Goal: Task Accomplishment & Management: Manage account settings

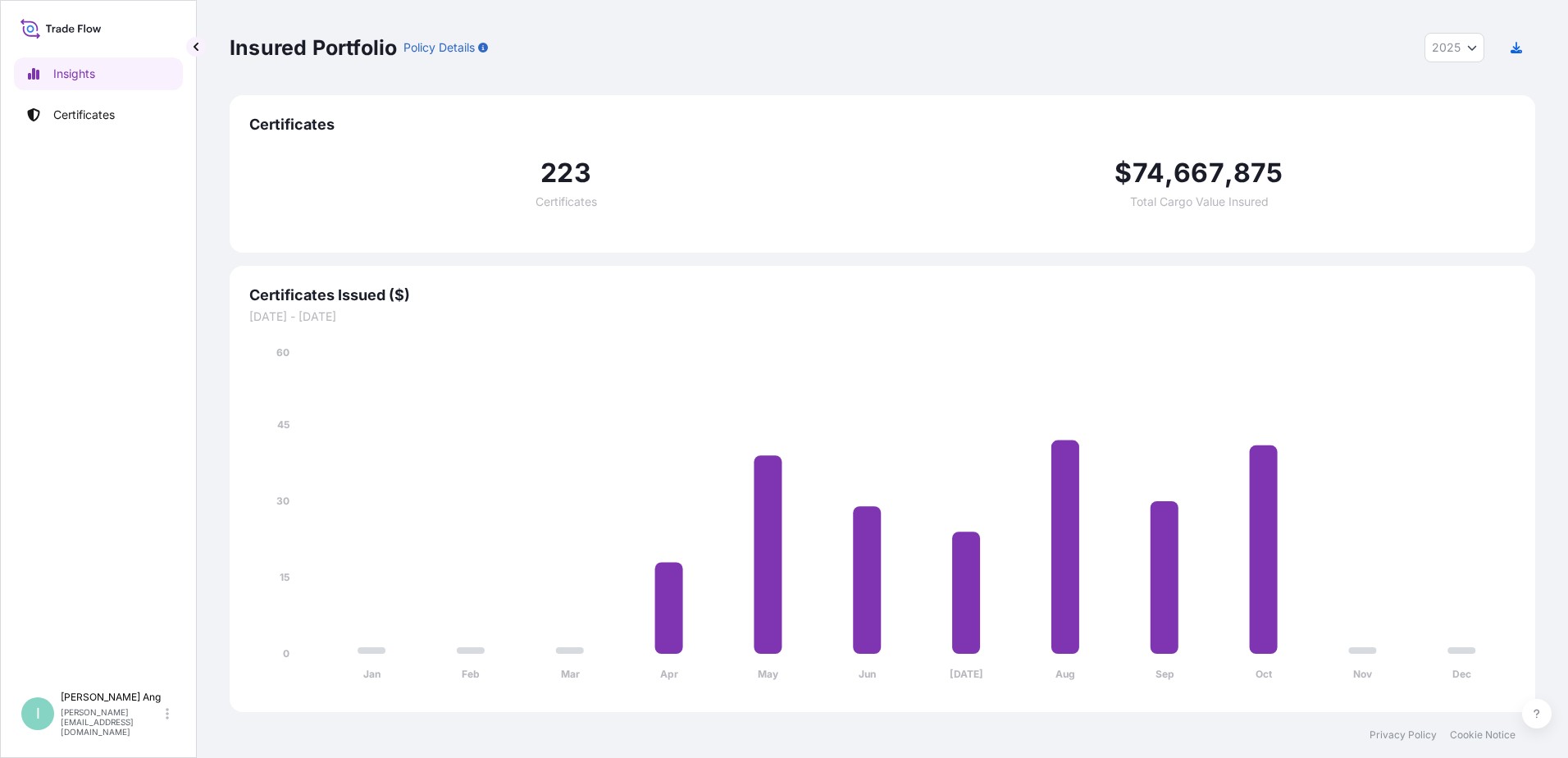
click at [1472, 47] on icon "Year Selector" at bounding box center [1471, 47] width 10 height 10
click at [1461, 112] on div "2024" at bounding box center [1454, 119] width 46 height 30
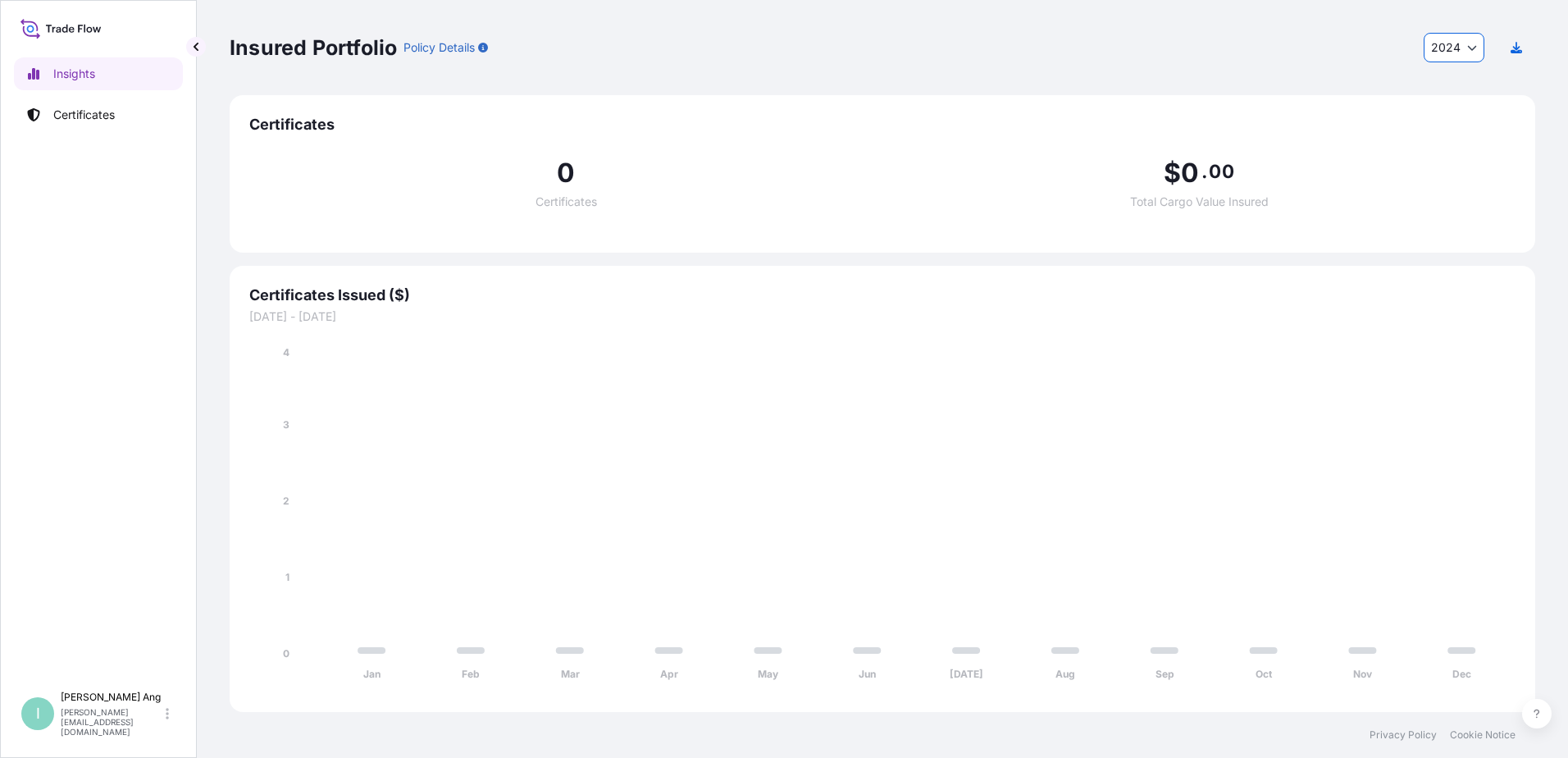
click at [1451, 44] on span "2024" at bounding box center [1445, 47] width 30 height 16
click at [1455, 85] on div "2025" at bounding box center [1454, 89] width 47 height 30
select select "2025"
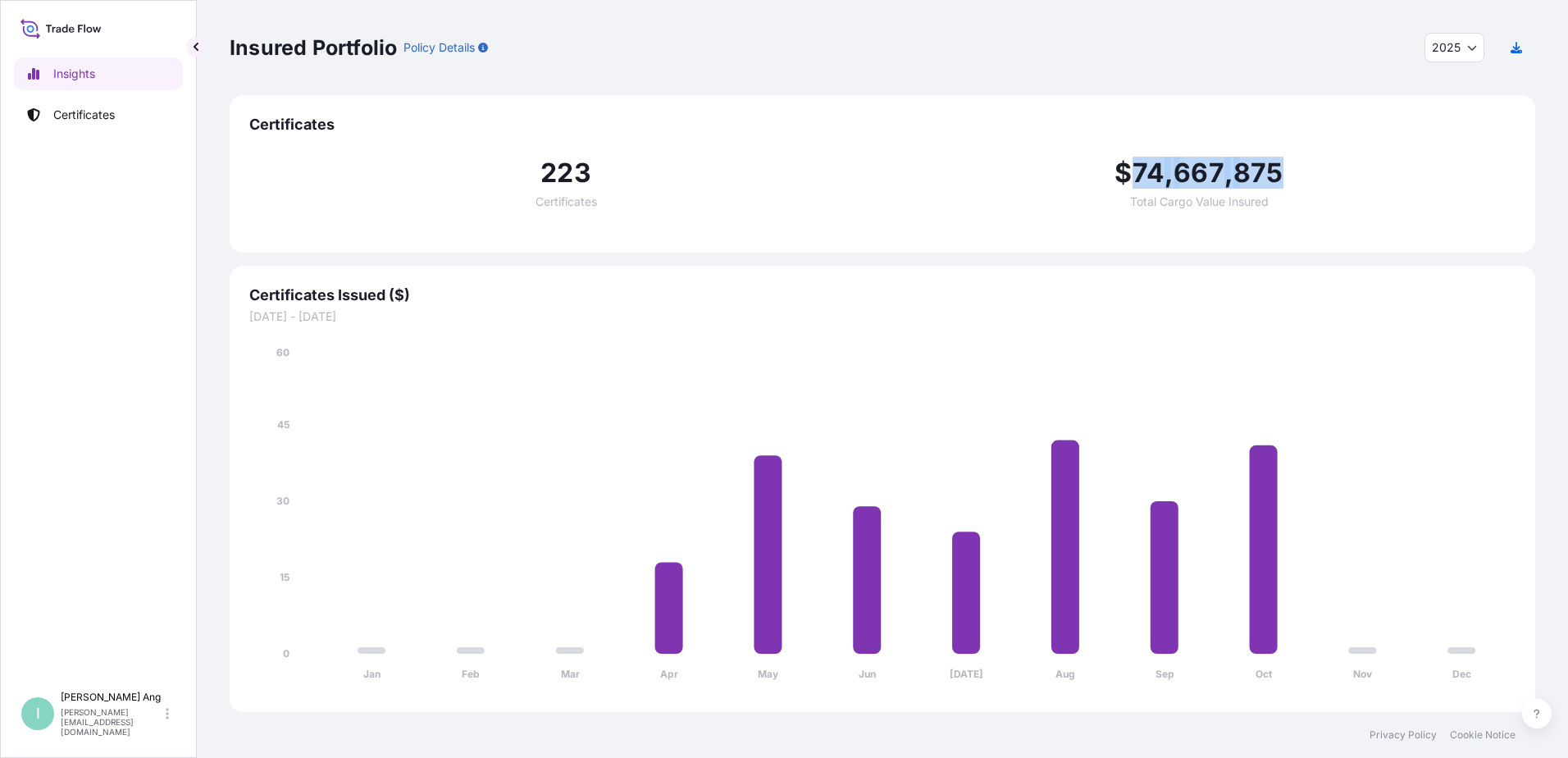
drag, startPoint x: 1130, startPoint y: 168, endPoint x: 1308, endPoint y: 173, distance: 178.1
click at [1308, 173] on div "$ 74 , 667 , 875 Total Cargo Value Insured" at bounding box center [1198, 183] width 633 height 47
drag, startPoint x: 1308, startPoint y: 173, endPoint x: 1335, endPoint y: 265, distance: 95.9
click at [1335, 265] on div "Certificates 223 Certificates $ 74 , 667 , 875 Total Cargo Value Insured Certif…" at bounding box center [882, 403] width 1306 height 617
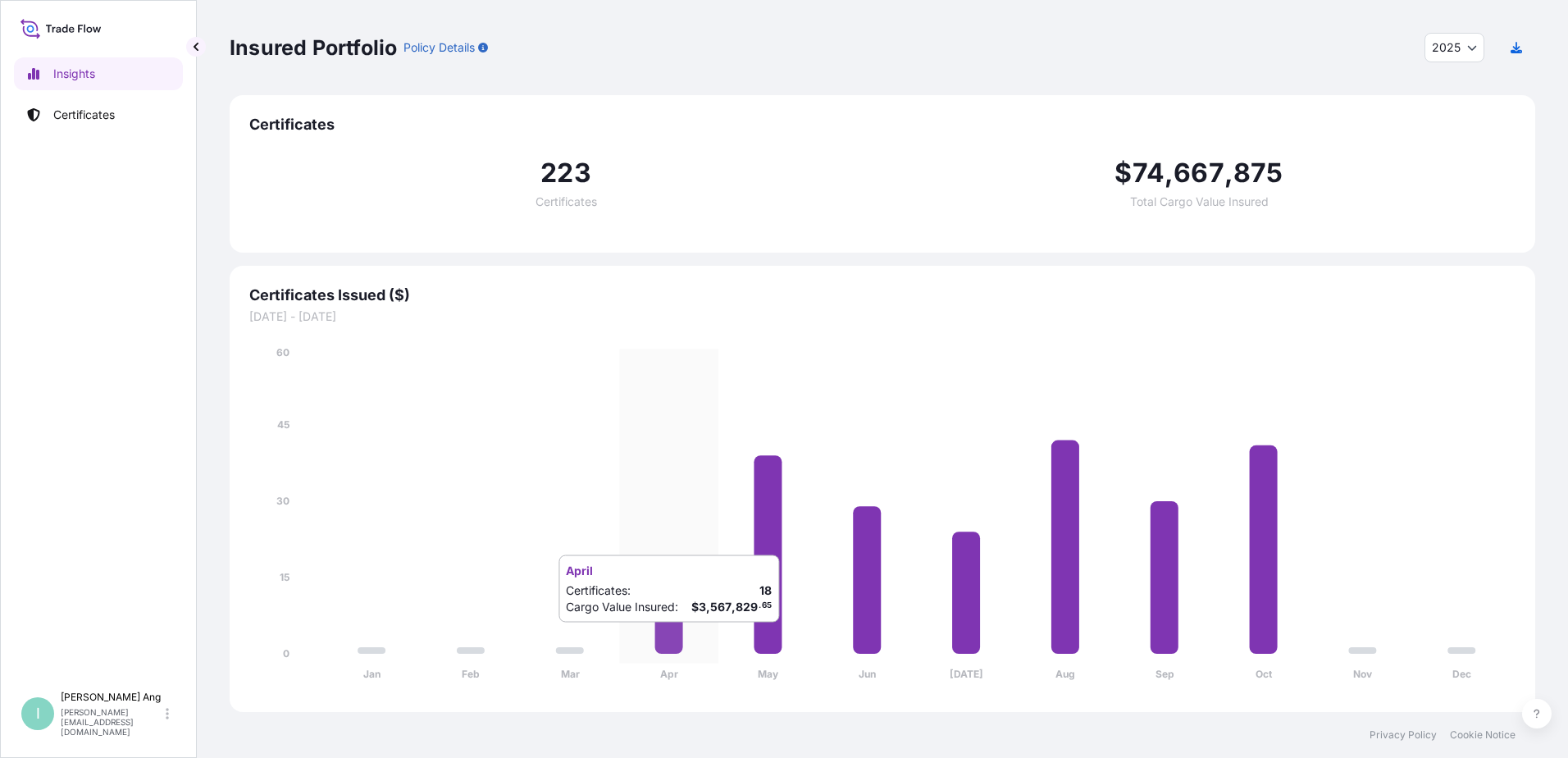
click at [669, 639] on icon at bounding box center [669, 608] width 28 height 92
drag, startPoint x: 669, startPoint y: 639, endPoint x: 629, endPoint y: 650, distance: 41.5
click at [629, 651] on icon "Jan Feb Mar Apr May Jun [DATE] Aug Sep Oct Nov Dec 0 15 30 45 60" at bounding box center [882, 518] width 1266 height 348
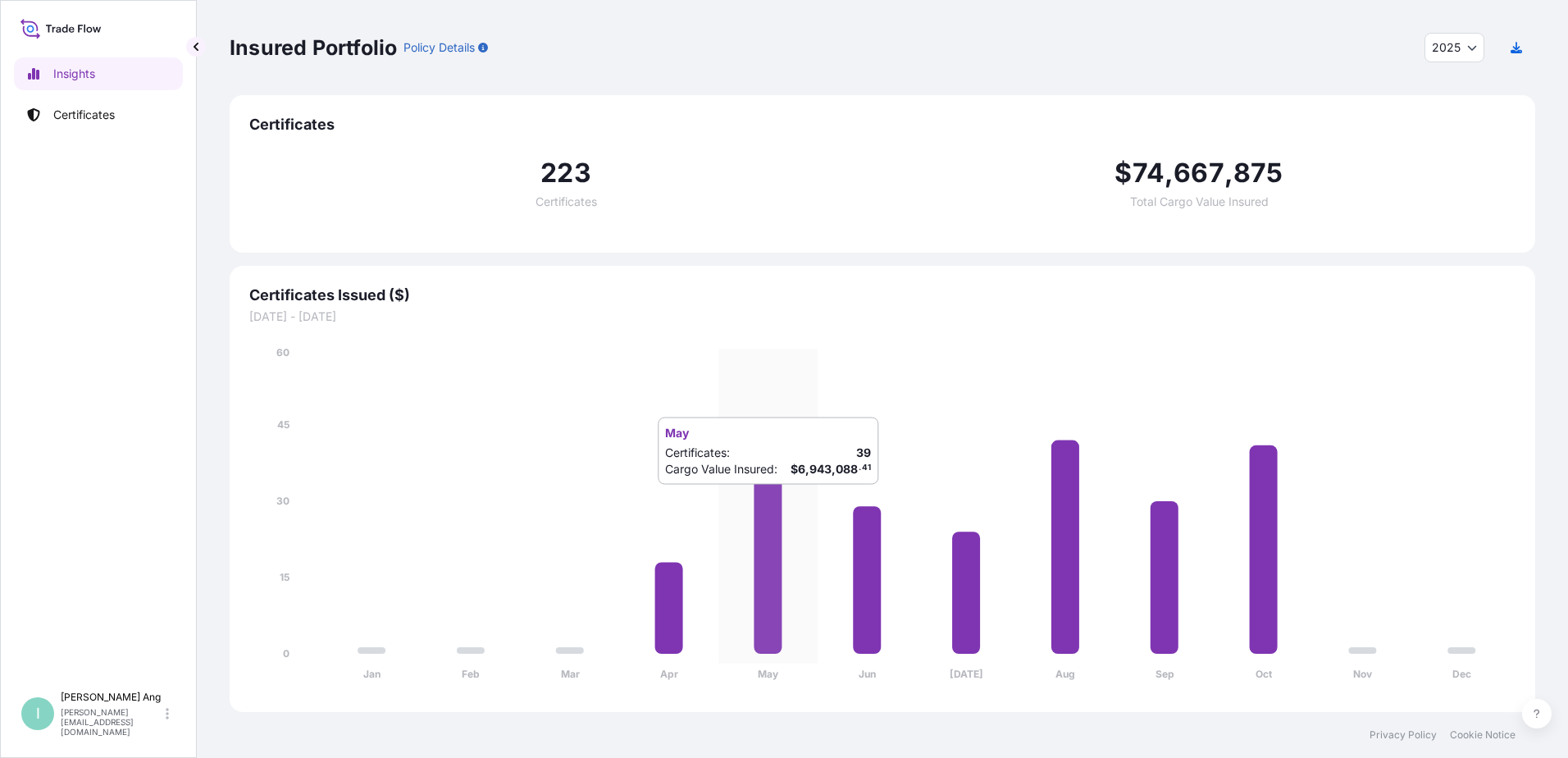
click at [775, 500] on icon at bounding box center [767, 555] width 28 height 199
click at [785, 430] on icon "Jan Feb Mar Apr May Jun [DATE] Aug Sep Oct Nov Dec 0 15 30 45 60" at bounding box center [882, 518] width 1266 height 348
click at [785, 399] on icon "Jan Feb Mar Apr May Jun [DATE] Aug Sep Oct Nov Dec 0 15 30 45 60" at bounding box center [882, 518] width 1266 height 348
drag, startPoint x: 790, startPoint y: 361, endPoint x: 778, endPoint y: 504, distance: 143.5
drag, startPoint x: 778, startPoint y: 504, endPoint x: 762, endPoint y: 554, distance: 52.5
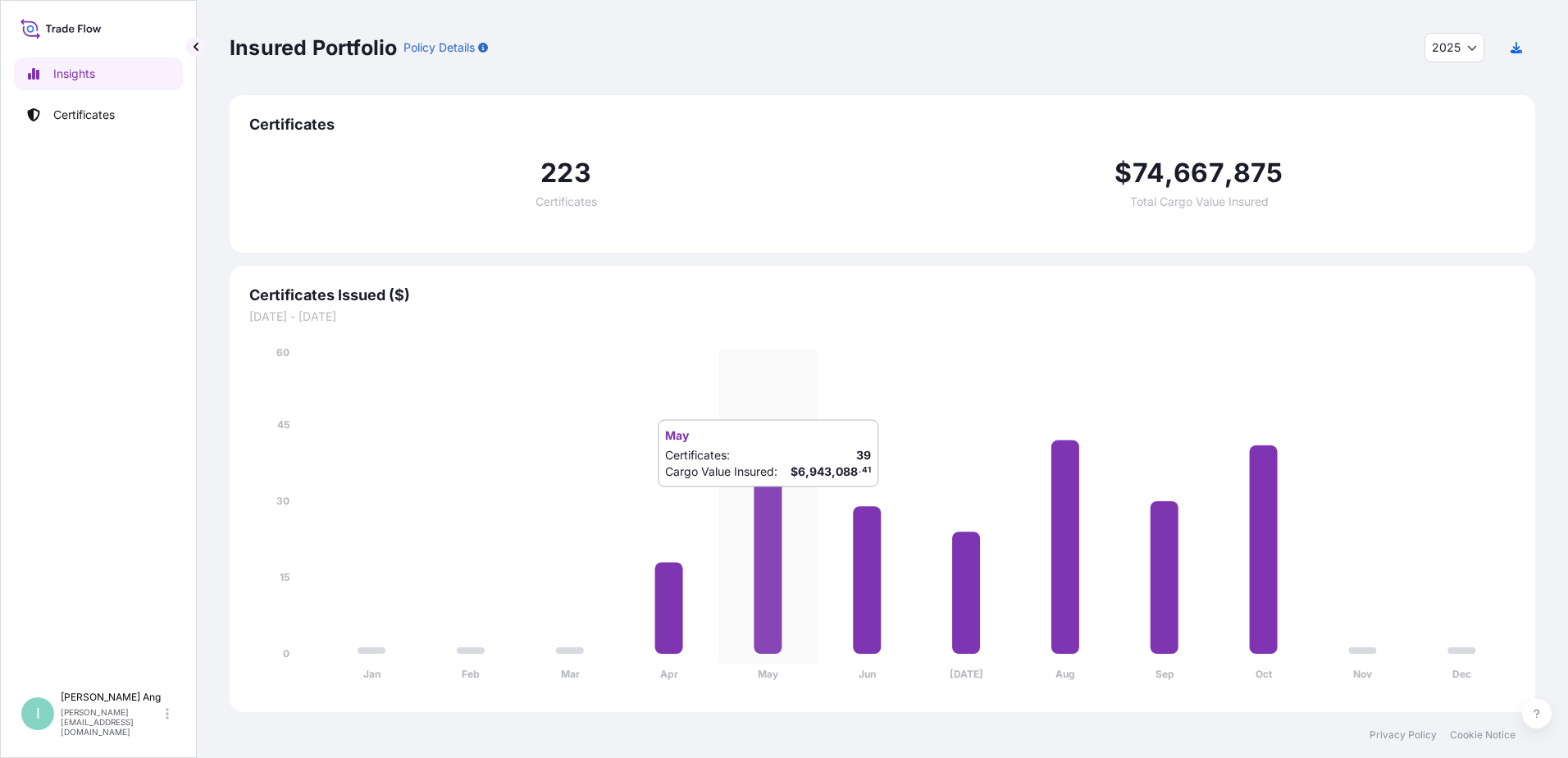
click at [762, 554] on icon at bounding box center [767, 555] width 28 height 199
click at [772, 681] on icon "Jan Feb Mar Apr May Jun [DATE] Aug Sep Oct Nov Dec 0 15 30 45 60" at bounding box center [882, 518] width 1266 height 348
click at [767, 672] on tspan "May" at bounding box center [769, 674] width 21 height 13
click at [1455, 50] on span "2025" at bounding box center [1446, 47] width 29 height 16
click at [484, 48] on icon "button" at bounding box center [482, 47] width 10 height 10
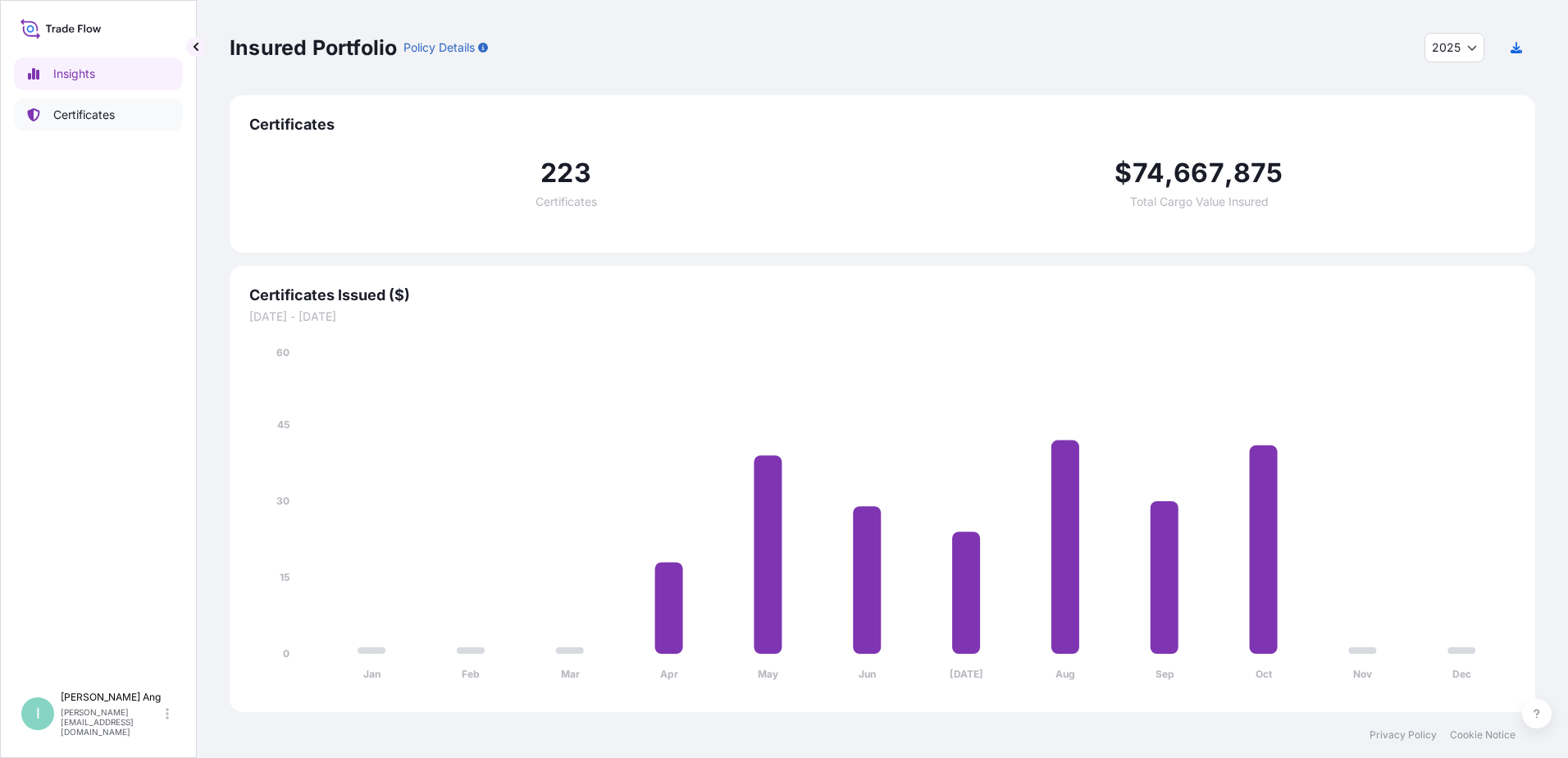
click at [105, 123] on link "Certificates" at bounding box center [98, 115] width 169 height 33
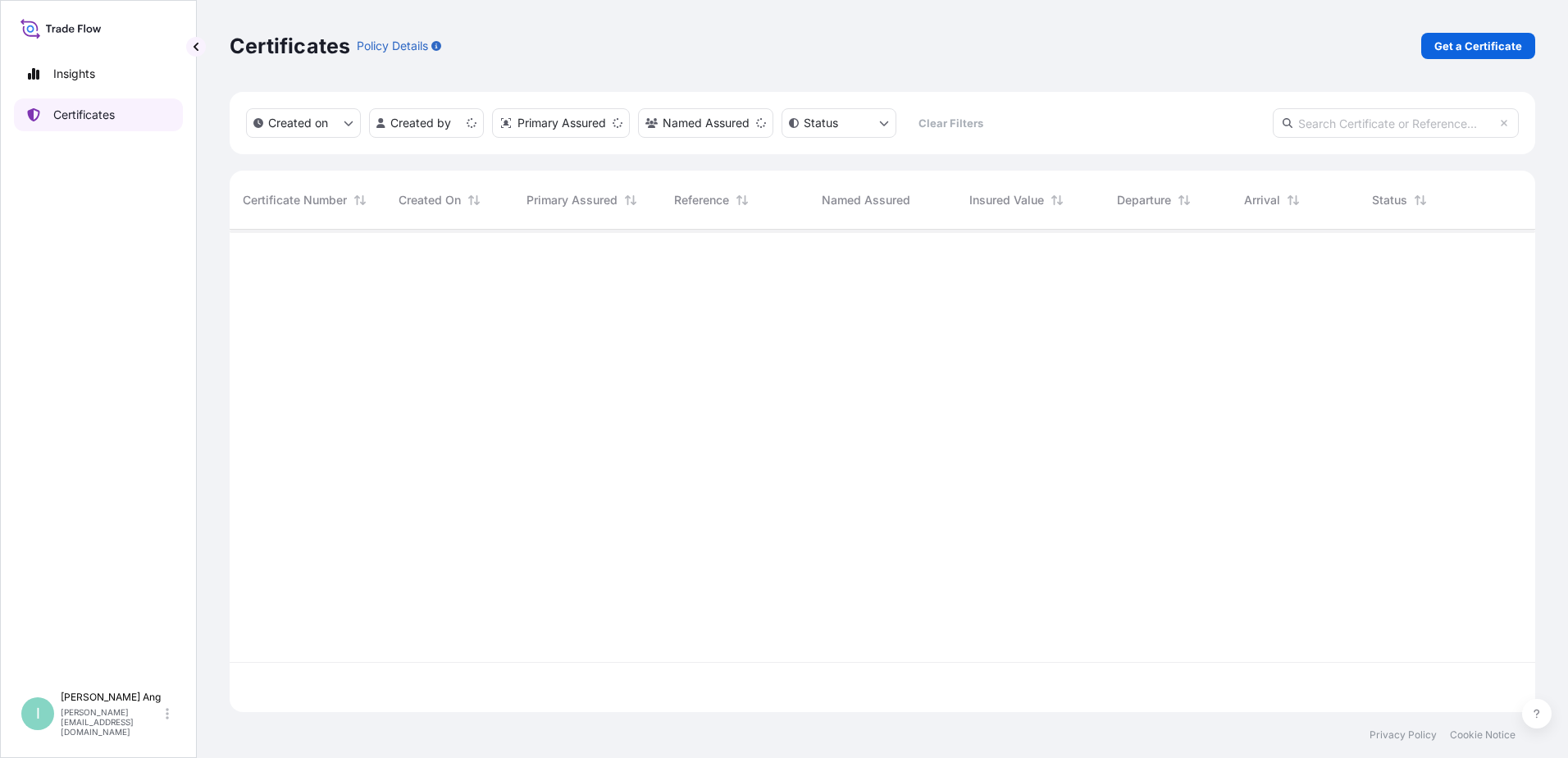
scroll to position [479, 1293]
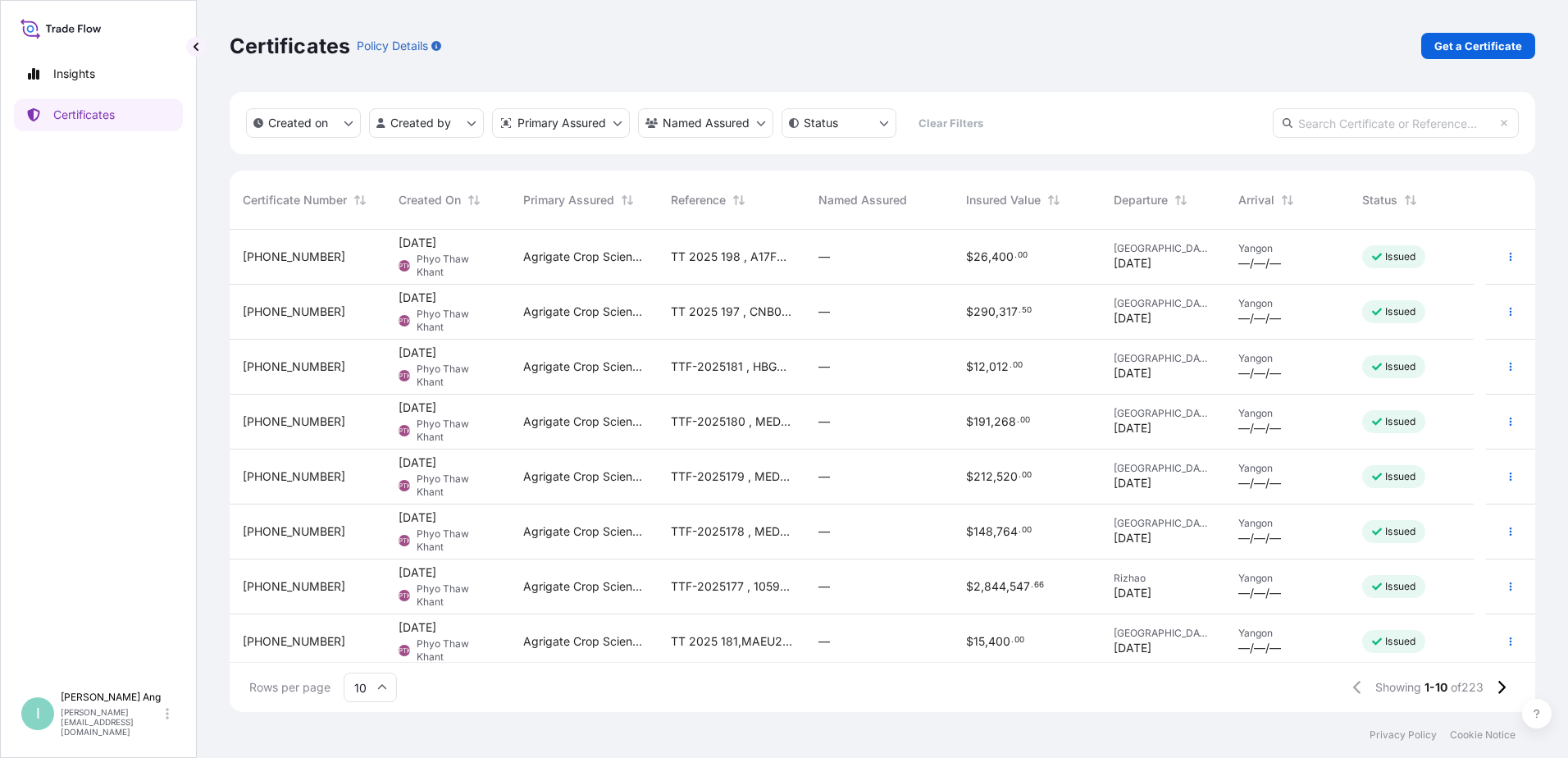
click at [596, 278] on div "Agrigate Crop Sciences Pte. Ltd." at bounding box center [584, 257] width 148 height 55
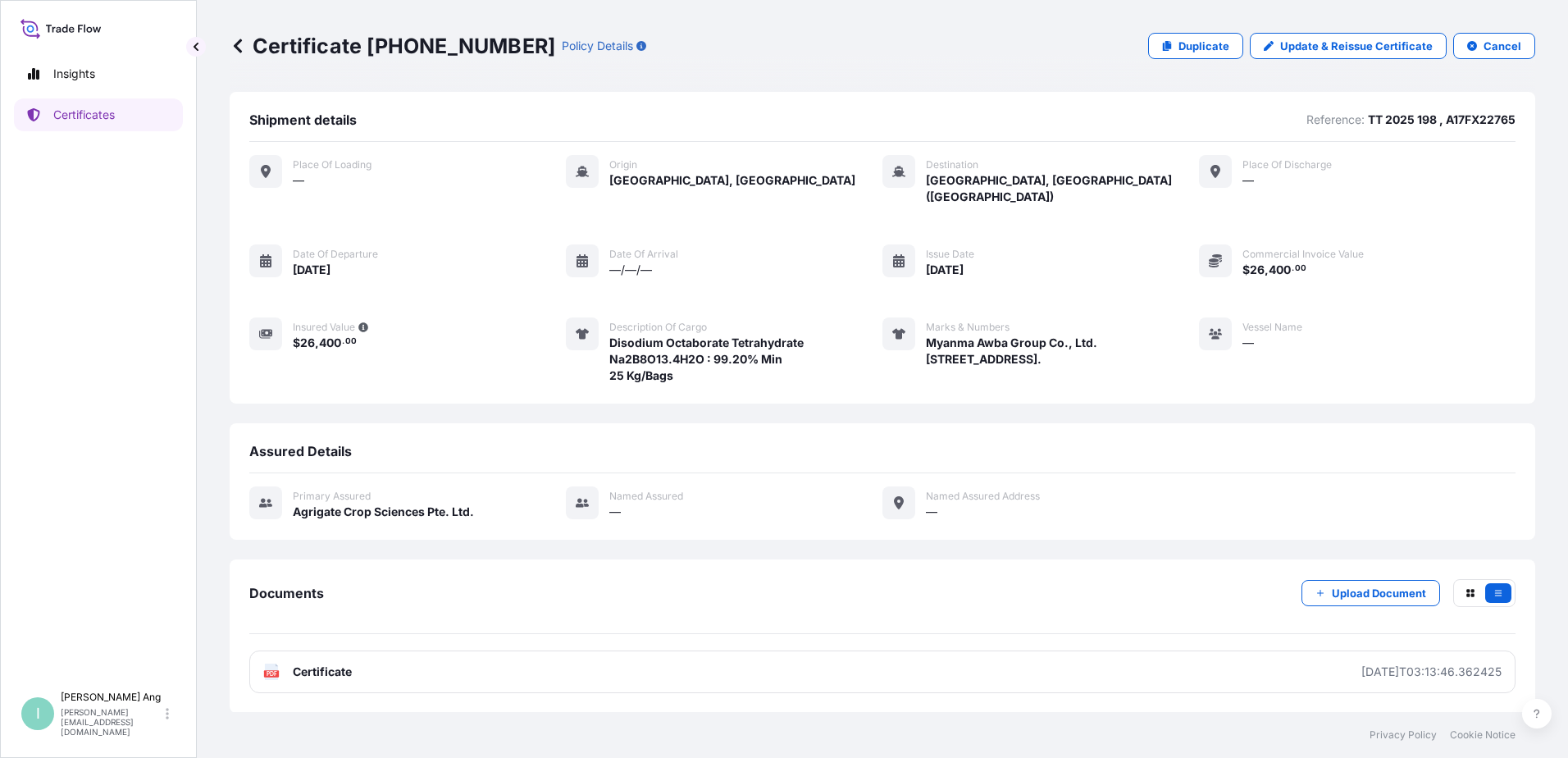
click at [299, 334] on span "$ 26 , 400 . 00" at bounding box center [330, 342] width 75 height 16
click at [1311, 48] on p "Update & Reissue Certificate" at bounding box center [1356, 46] width 152 height 16
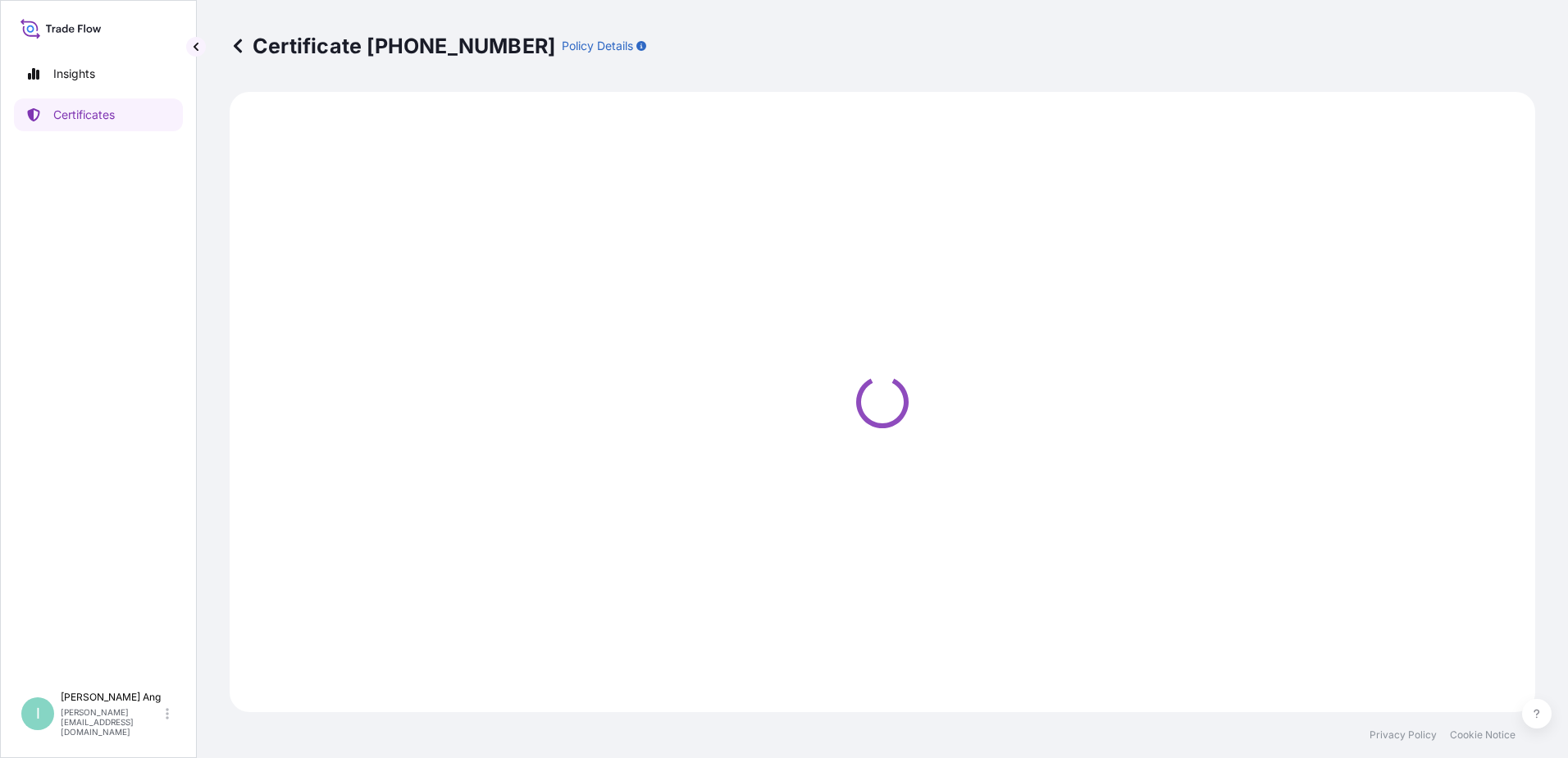
select select "Sea"
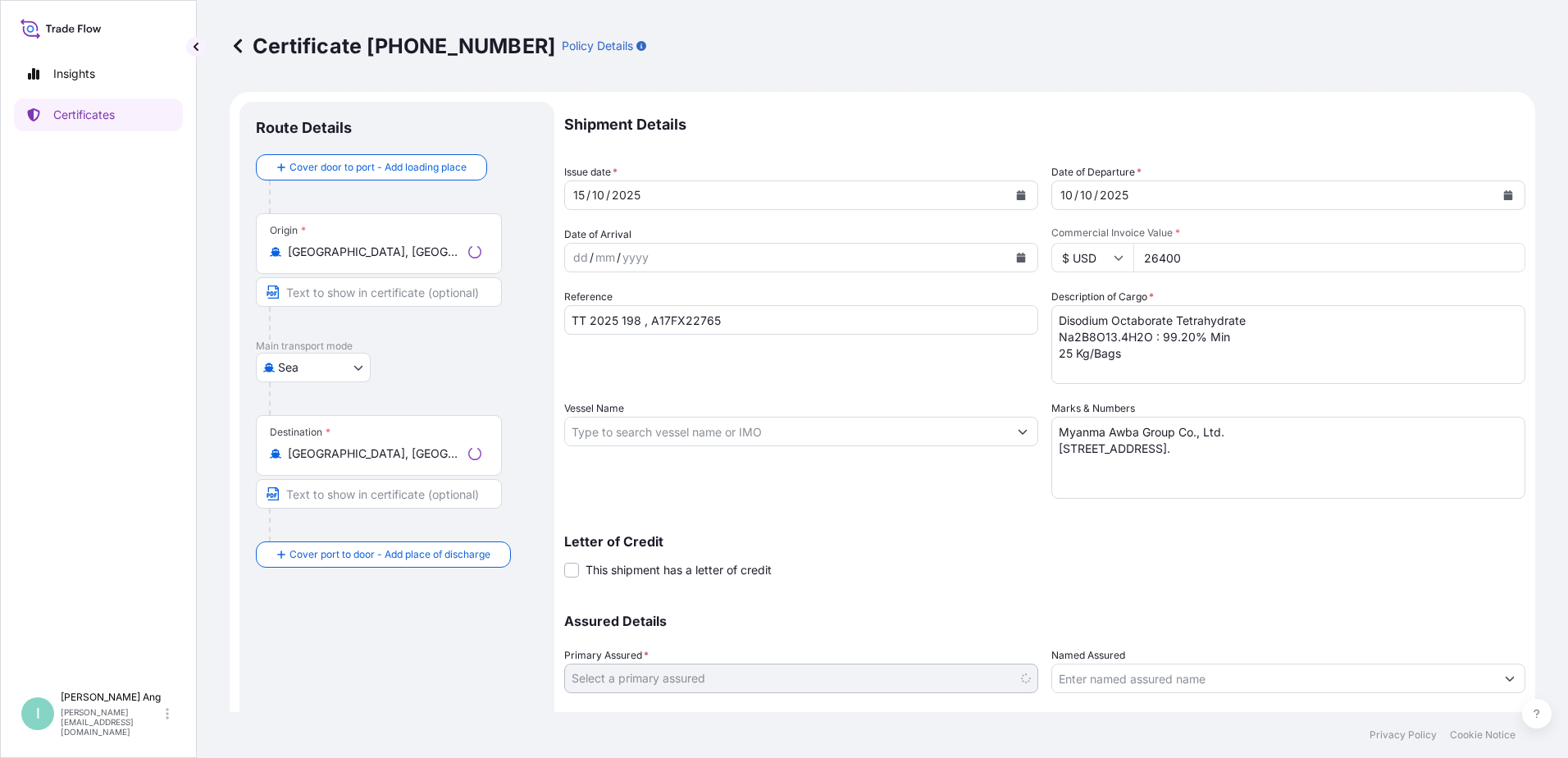
select select "31456"
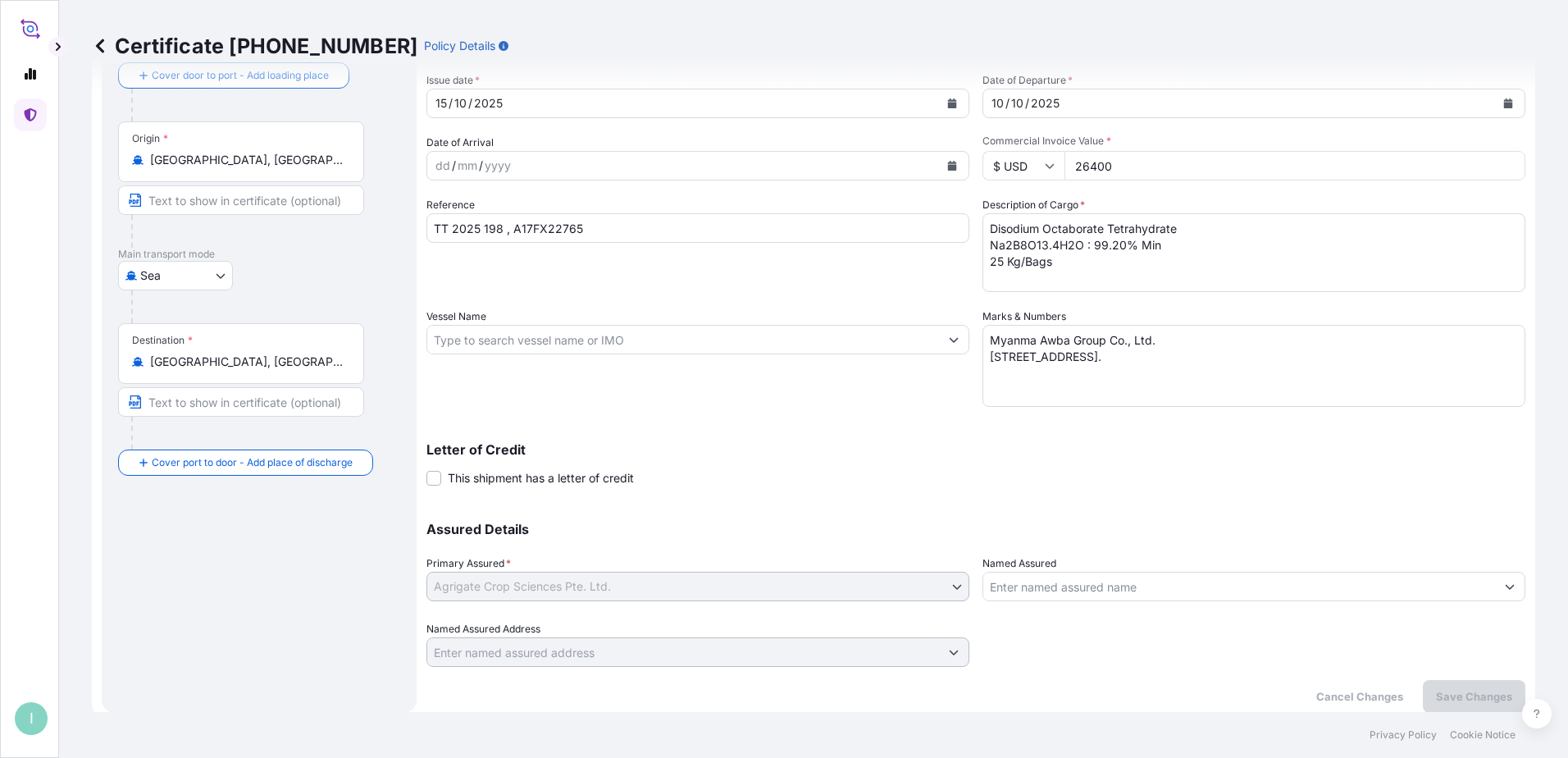
scroll to position [103, 0]
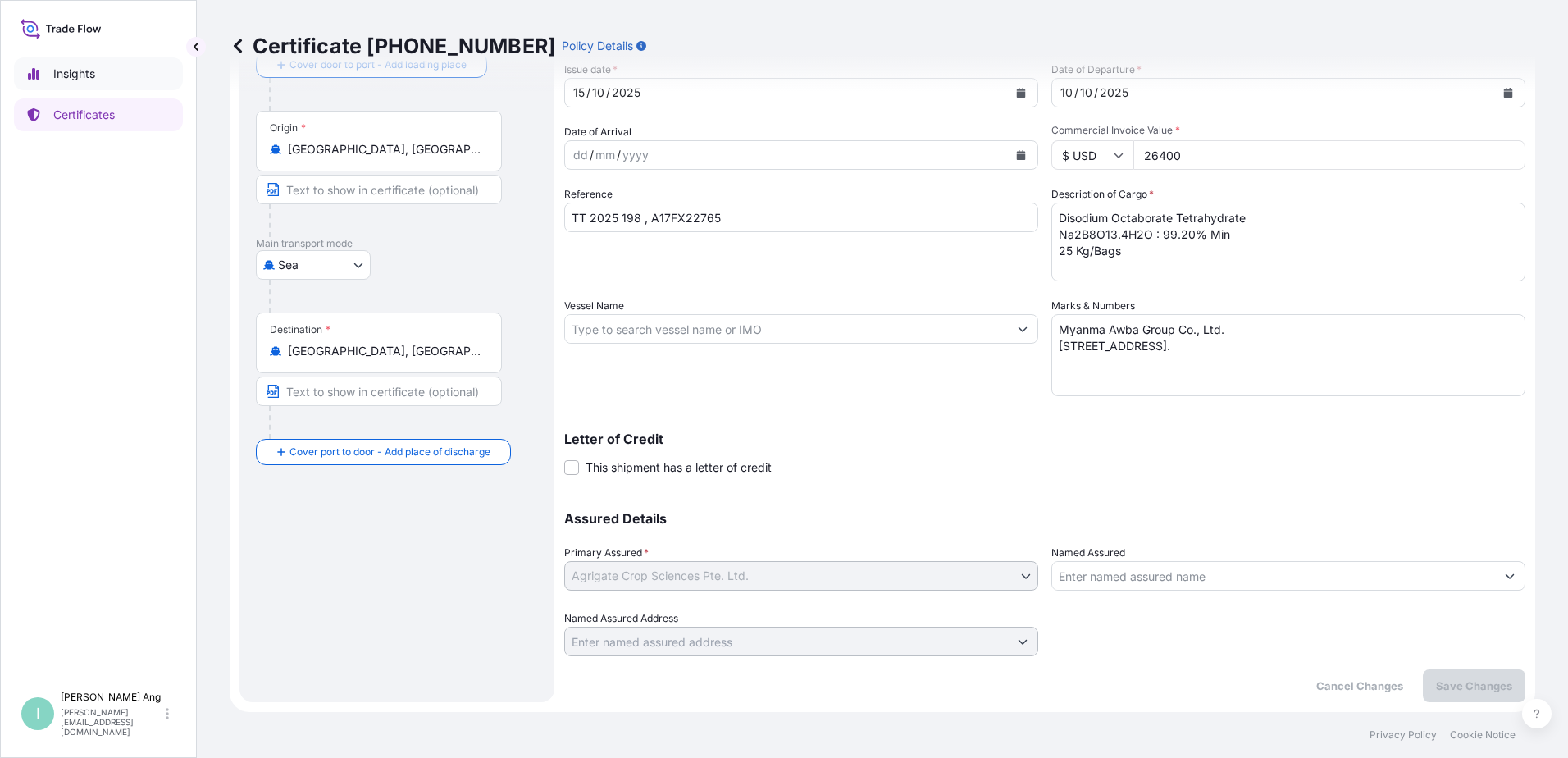
click at [54, 69] on p "Insights" at bounding box center [74, 73] width 42 height 16
select select "2025"
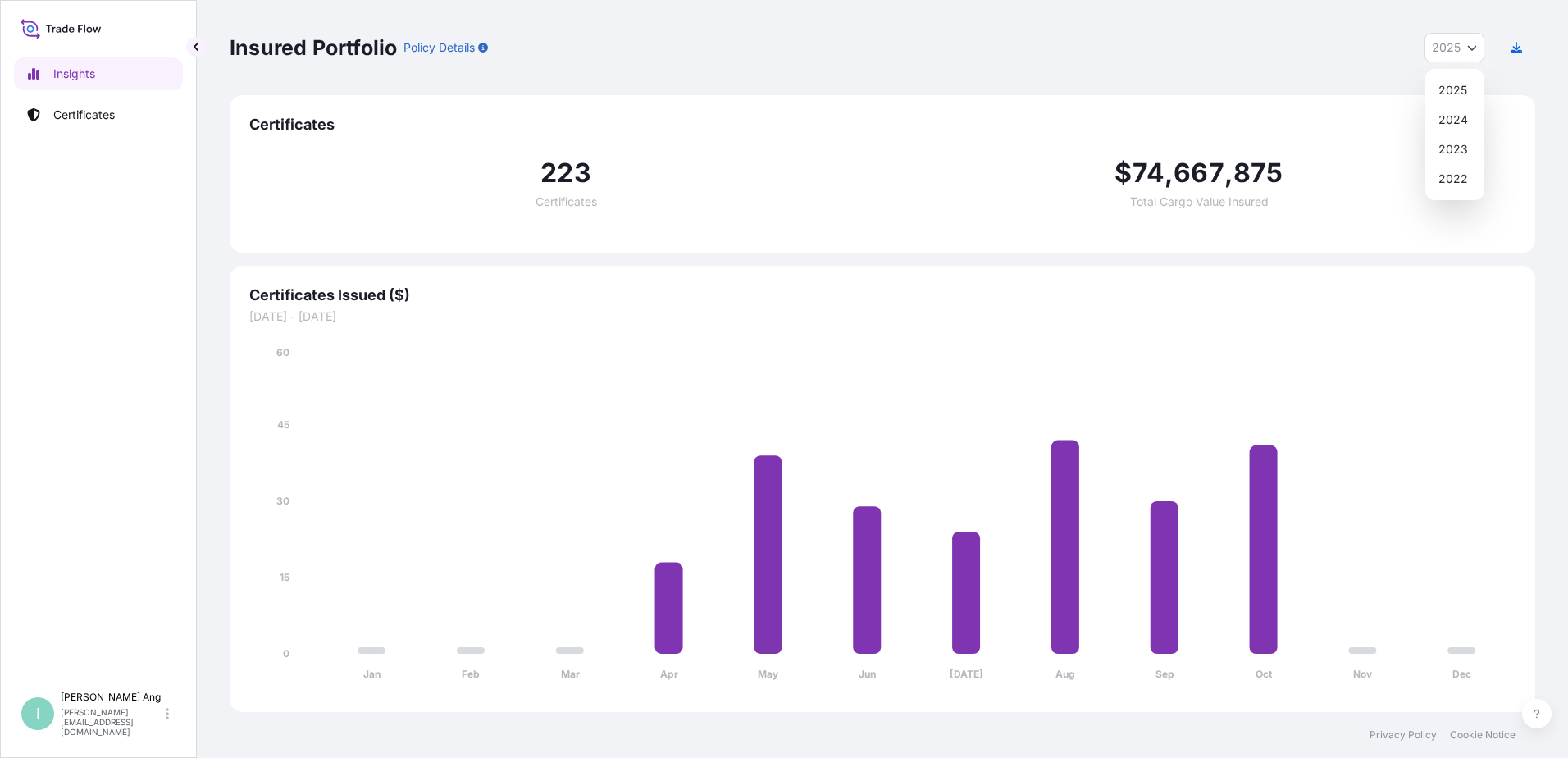
click at [1461, 48] on button "2025" at bounding box center [1454, 47] width 60 height 30
click at [1458, 93] on div "2025" at bounding box center [1454, 89] width 46 height 30
click at [1512, 45] on icon "button" at bounding box center [1516, 47] width 12 height 12
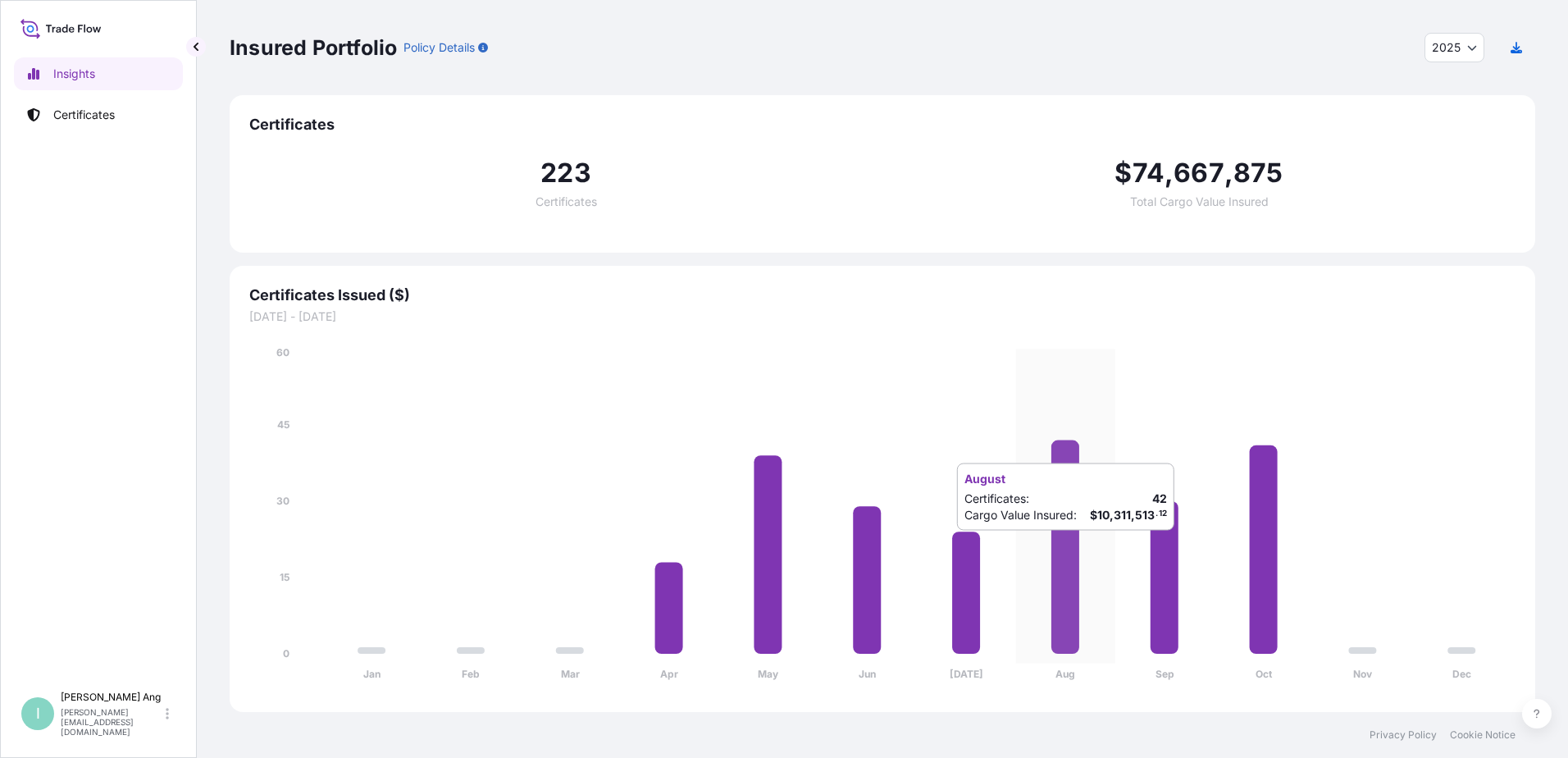
click at [1073, 546] on icon at bounding box center [1065, 547] width 28 height 213
drag, startPoint x: 1073, startPoint y: 546, endPoint x: 1067, endPoint y: 515, distance: 31.6
drag, startPoint x: 1067, startPoint y: 515, endPoint x: 558, endPoint y: 681, distance: 535.4
click at [1067, 515] on icon at bounding box center [1065, 547] width 28 height 213
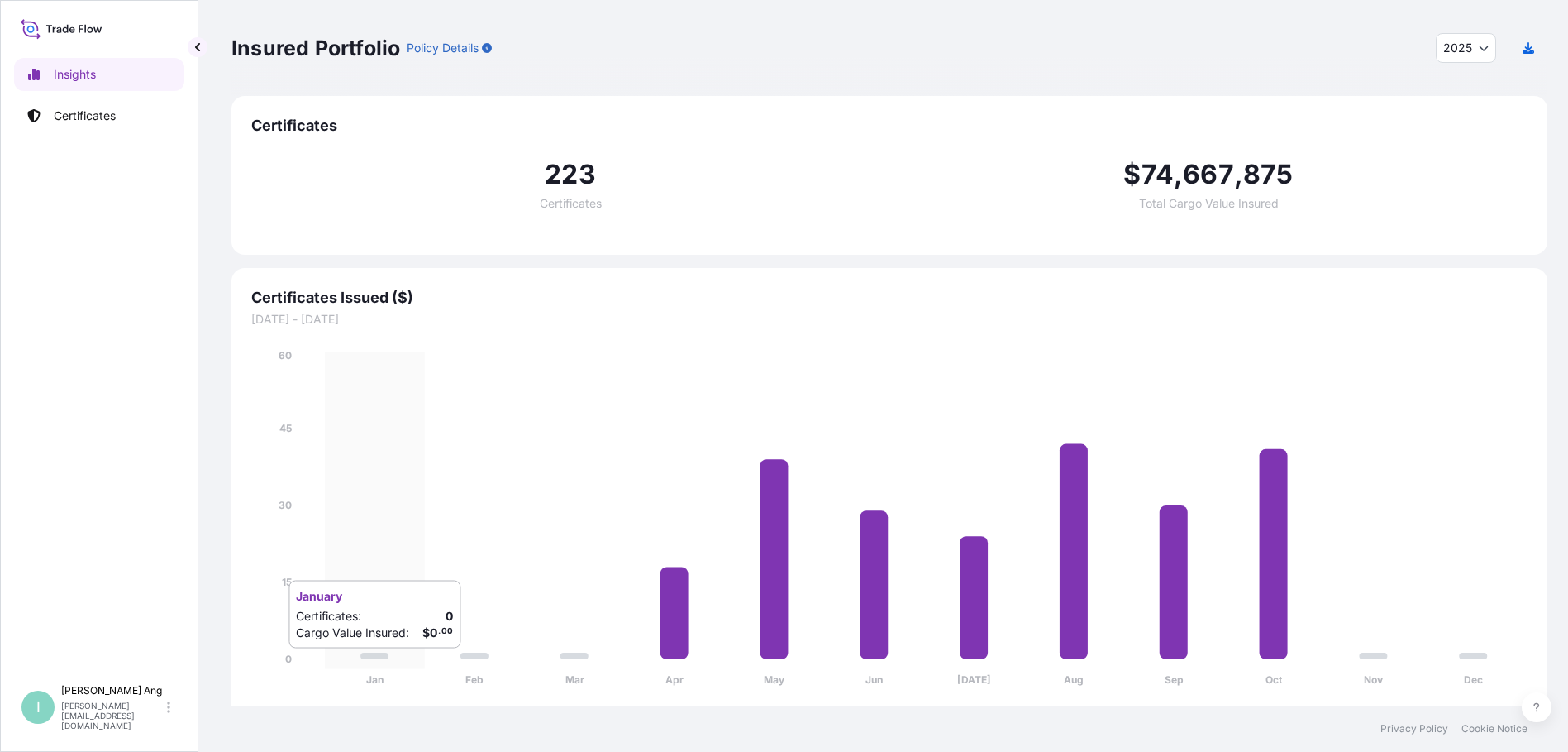
click at [381, 665] on icon "Jan Feb Mar Apr May Jun [DATE] Aug Sep Oct Nov Dec 0 15 30 45 60" at bounding box center [890, 523] width 1277 height 351
